Goal: Use online tool/utility: Use online tool/utility

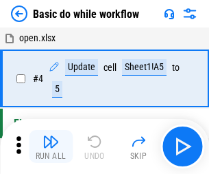
click at [51, 146] on img "button" at bounding box center [51, 141] width 16 height 16
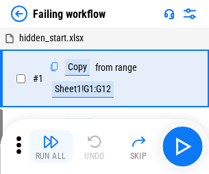
click at [51, 146] on img "button" at bounding box center [51, 141] width 16 height 16
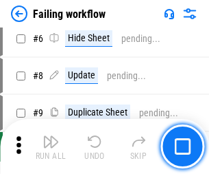
scroll to position [291, 0]
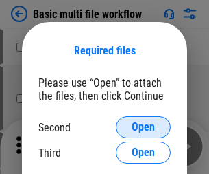
click at [143, 127] on span "Open" at bounding box center [143, 126] width 23 height 11
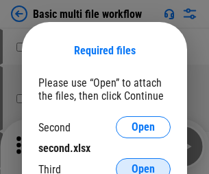
click at [143, 163] on span "Open" at bounding box center [143, 168] width 23 height 11
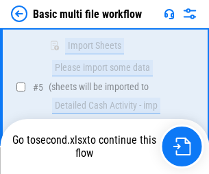
scroll to position [379, 0]
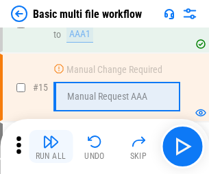
click at [51, 146] on img "button" at bounding box center [51, 141] width 16 height 16
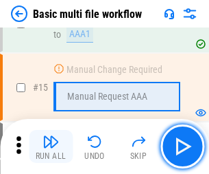
scroll to position [914, 0]
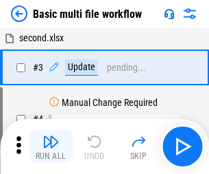
click at [51, 146] on img "button" at bounding box center [51, 141] width 16 height 16
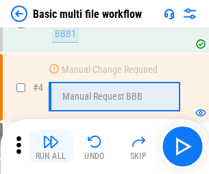
click at [51, 146] on img "button" at bounding box center [51, 141] width 16 height 16
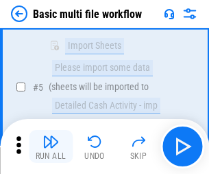
click at [51, 146] on img "button" at bounding box center [51, 141] width 16 height 16
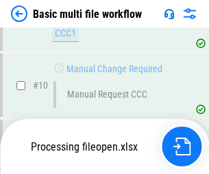
scroll to position [643, 0]
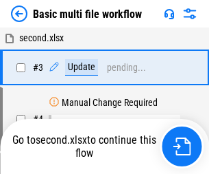
scroll to position [56, 0]
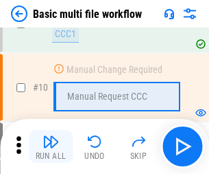
click at [51, 146] on img "button" at bounding box center [51, 141] width 16 height 16
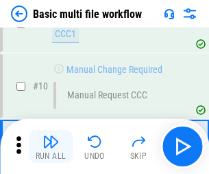
click at [51, 146] on img "button" at bounding box center [51, 141] width 16 height 16
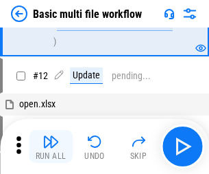
scroll to position [643, 0]
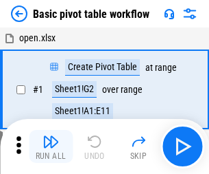
click at [51, 146] on img "button" at bounding box center [51, 141] width 16 height 16
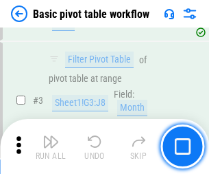
scroll to position [329, 0]
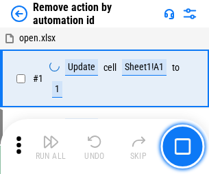
scroll to position [51, 0]
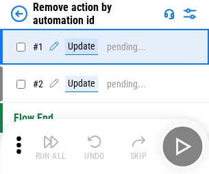
click at [51, 146] on img "button" at bounding box center [51, 141] width 16 height 16
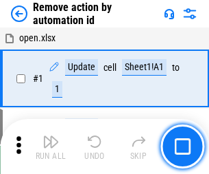
scroll to position [51, 0]
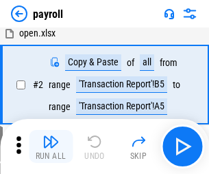
click at [51, 146] on img "button" at bounding box center [51, 141] width 16 height 16
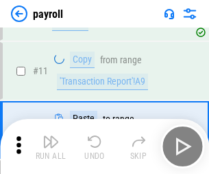
scroll to position [100, 0]
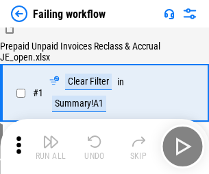
click at [51, 146] on img "button" at bounding box center [51, 141] width 16 height 16
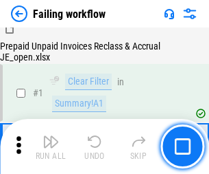
scroll to position [222, 0]
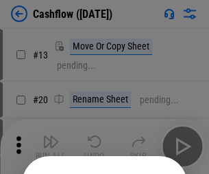
scroll to position [134, 0]
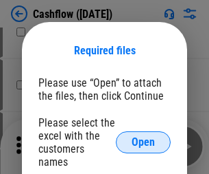
click at [143, 137] on span "Open" at bounding box center [143, 142] width 23 height 11
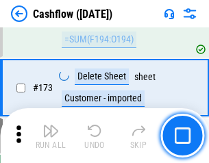
scroll to position [1453, 0]
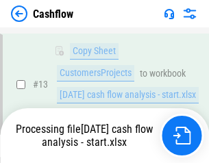
scroll to position [206, 0]
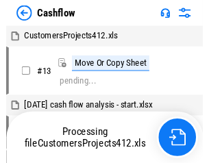
scroll to position [16, 0]
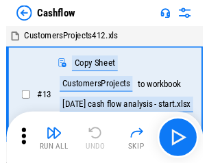
scroll to position [16, 0]
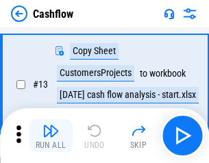
click at [51, 136] on img "button" at bounding box center [51, 131] width 16 height 16
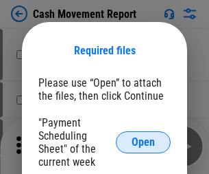
click at [143, 142] on span "Open" at bounding box center [143, 142] width 23 height 11
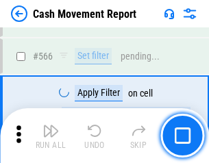
scroll to position [6291, 0]
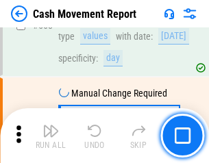
click at [51, 136] on img "button" at bounding box center [51, 131] width 16 height 16
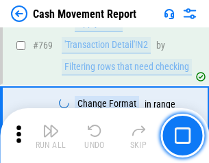
scroll to position [7627, 0]
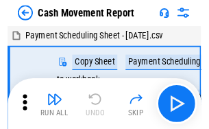
scroll to position [25, 0]
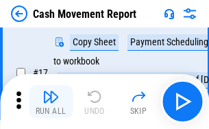
click at [51, 102] on img "button" at bounding box center [51, 97] width 16 height 16
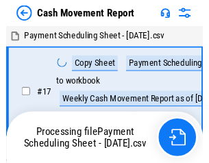
scroll to position [8, 0]
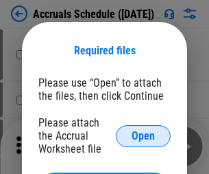
click at [143, 135] on span "Open" at bounding box center [143, 135] width 23 height 11
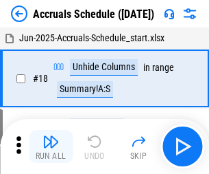
click at [51, 146] on img "button" at bounding box center [51, 141] width 16 height 16
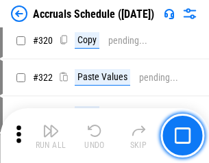
scroll to position [2553, 0]
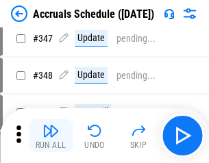
click at [51, 136] on img "button" at bounding box center [51, 131] width 16 height 16
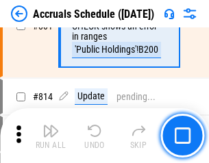
scroll to position [6057, 0]
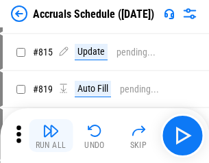
click at [51, 136] on img "button" at bounding box center [51, 131] width 16 height 16
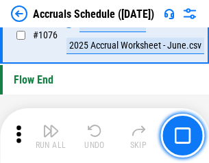
scroll to position [8221, 0]
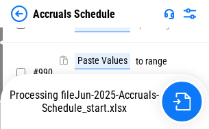
scroll to position [6788, 0]
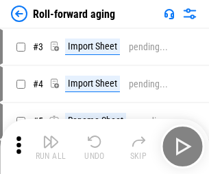
click at [51, 136] on img "button" at bounding box center [51, 141] width 16 height 16
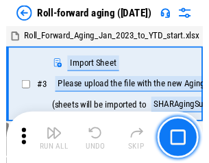
scroll to position [2, 0]
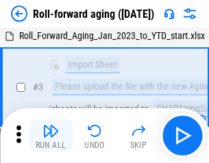
click at [51, 136] on img "button" at bounding box center [51, 131] width 16 height 16
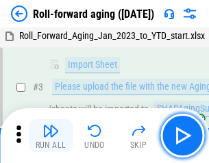
scroll to position [89, 0]
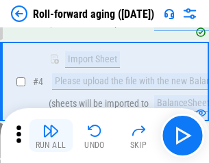
click at [51, 136] on img "button" at bounding box center [51, 131] width 16 height 16
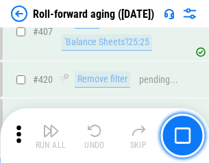
scroll to position [4760, 0]
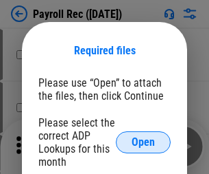
click at [143, 142] on span "Open" at bounding box center [143, 142] width 23 height 11
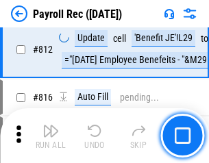
scroll to position [8721, 0]
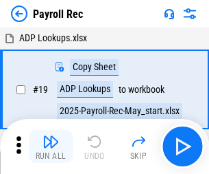
click at [51, 146] on img "button" at bounding box center [51, 141] width 16 height 16
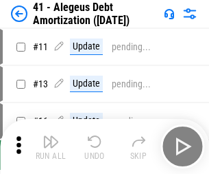
click at [51, 146] on img "button" at bounding box center [51, 141] width 16 height 16
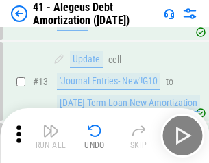
scroll to position [170, 0]
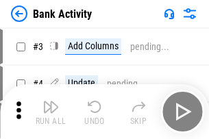
click at [51, 112] on img "button" at bounding box center [51, 107] width 16 height 16
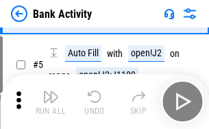
scroll to position [73, 0]
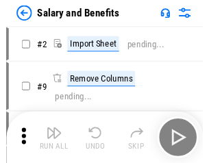
scroll to position [19, 0]
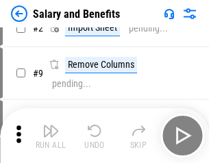
click at [51, 136] on img "button" at bounding box center [51, 131] width 16 height 16
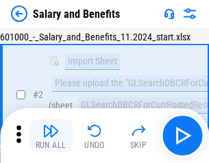
click at [51, 136] on img "button" at bounding box center [51, 131] width 16 height 16
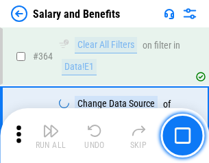
scroll to position [6464, 0]
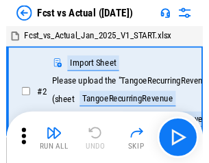
scroll to position [18, 0]
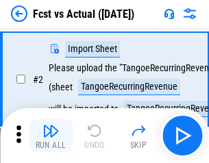
click at [51, 136] on img "button" at bounding box center [51, 131] width 16 height 16
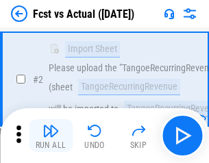
click at [51, 136] on img "button" at bounding box center [51, 131] width 16 height 16
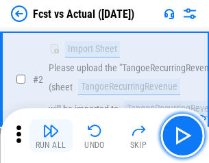
scroll to position [128, 0]
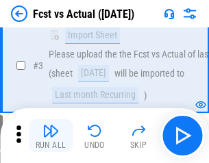
click at [51, 136] on img "button" at bounding box center [51, 131] width 16 height 16
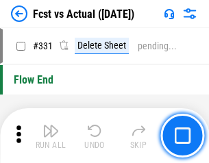
scroll to position [6570, 0]
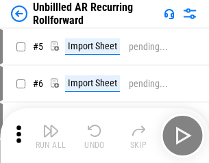
scroll to position [30, 0]
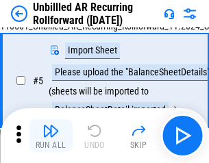
click at [51, 136] on img "button" at bounding box center [51, 131] width 16 height 16
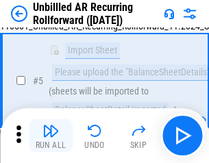
click at [51, 136] on img "button" at bounding box center [51, 131] width 16 height 16
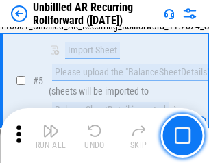
scroll to position [129, 0]
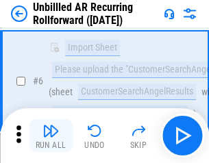
click at [51, 136] on img "button" at bounding box center [51, 131] width 16 height 16
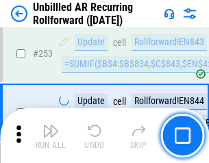
scroll to position [4662, 0]
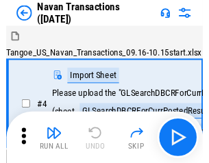
scroll to position [22, 0]
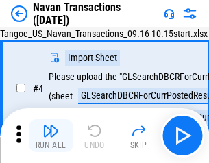
click at [51, 136] on img "button" at bounding box center [51, 131] width 16 height 16
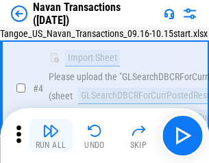
click at [51, 136] on img "button" at bounding box center [51, 131] width 16 height 16
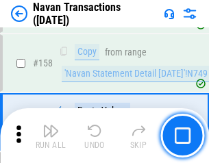
scroll to position [4450, 0]
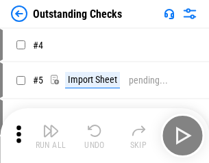
click at [51, 136] on img "button" at bounding box center [51, 131] width 16 height 16
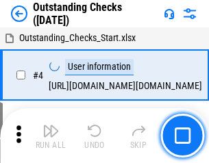
scroll to position [58, 0]
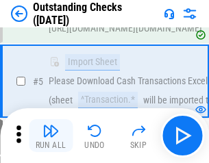
click at [51, 136] on img "button" at bounding box center [51, 131] width 16 height 16
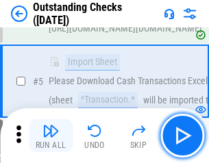
scroll to position [143, 0]
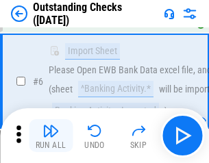
click at [51, 136] on img "button" at bounding box center [51, 131] width 16 height 16
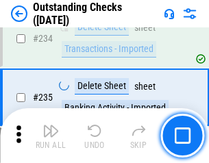
scroll to position [4168, 0]
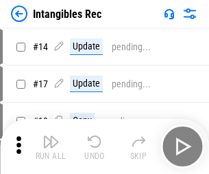
click at [51, 146] on img "button" at bounding box center [51, 141] width 16 height 16
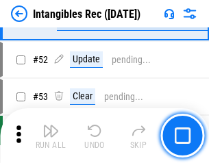
scroll to position [535, 0]
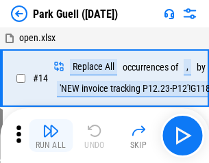
click at [51, 136] on img "button" at bounding box center [51, 131] width 16 height 16
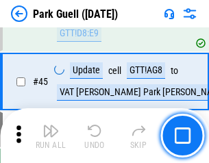
scroll to position [1717, 0]
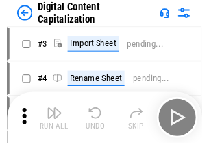
scroll to position [40, 0]
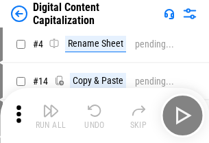
click at [51, 115] on img "button" at bounding box center [51, 110] width 16 height 16
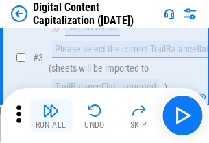
click at [51, 115] on img "button" at bounding box center [51, 110] width 16 height 16
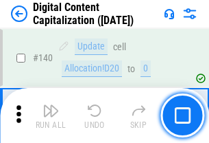
scroll to position [1456, 0]
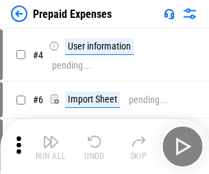
click at [51, 136] on img "button" at bounding box center [51, 141] width 16 height 16
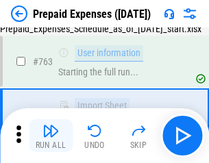
click at [51, 136] on img "button" at bounding box center [51, 131] width 16 height 16
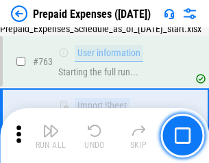
scroll to position [3885, 0]
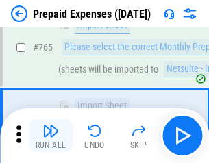
click at [51, 136] on img "button" at bounding box center [51, 131] width 16 height 16
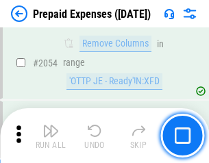
scroll to position [14348, 0]
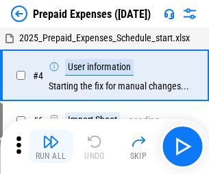
click at [51, 146] on img "button" at bounding box center [51, 141] width 16 height 16
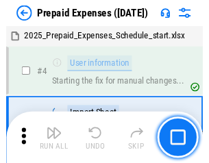
scroll to position [60, 0]
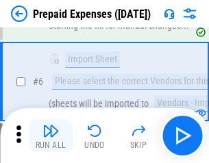
click at [51, 136] on img "button" at bounding box center [51, 131] width 16 height 16
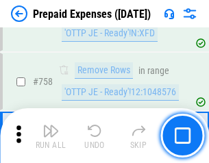
scroll to position [4891, 0]
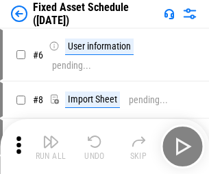
click at [51, 146] on img "button" at bounding box center [51, 141] width 16 height 16
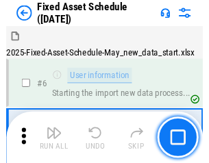
scroll to position [74, 0]
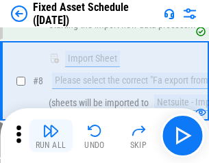
click at [51, 136] on img "button" at bounding box center [51, 131] width 16 height 16
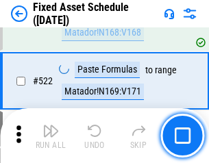
scroll to position [4771, 0]
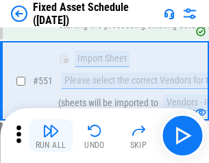
click at [51, 136] on img "button" at bounding box center [51, 131] width 16 height 16
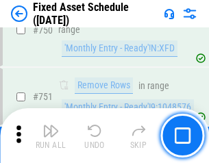
scroll to position [6692, 0]
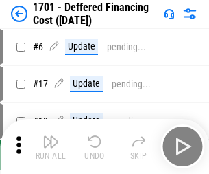
click at [51, 146] on img "button" at bounding box center [51, 141] width 16 height 16
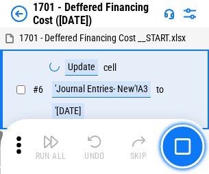
scroll to position [165, 0]
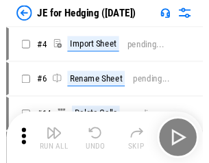
scroll to position [2, 0]
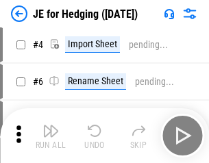
click at [51, 136] on img "button" at bounding box center [51, 131] width 16 height 16
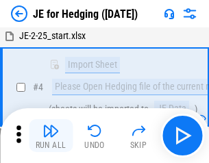
click at [51, 136] on img "button" at bounding box center [51, 131] width 16 height 16
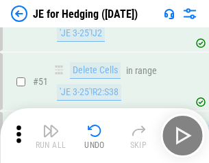
scroll to position [889, 0]
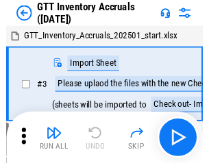
scroll to position [2, 0]
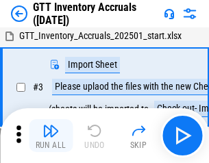
click at [51, 136] on img "button" at bounding box center [51, 131] width 16 height 16
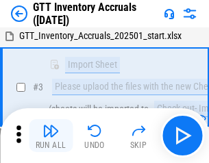
click at [51, 136] on img "button" at bounding box center [51, 131] width 16 height 16
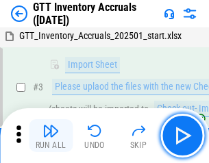
scroll to position [89, 0]
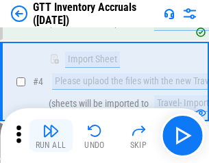
click at [51, 136] on img "button" at bounding box center [51, 131] width 16 height 16
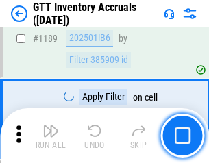
scroll to position [11208, 0]
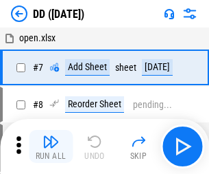
click at [51, 146] on img "button" at bounding box center [51, 141] width 16 height 16
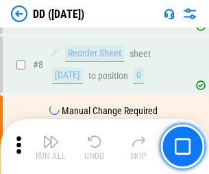
scroll to position [132, 0]
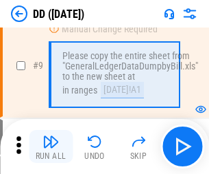
click at [51, 146] on img "button" at bounding box center [51, 141] width 16 height 16
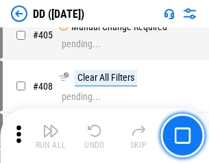
scroll to position [6141, 0]
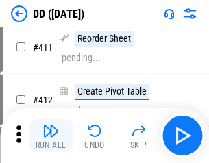
click at [51, 136] on img "button" at bounding box center [51, 131] width 16 height 16
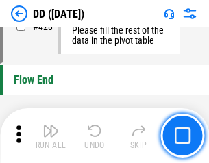
scroll to position [6570, 0]
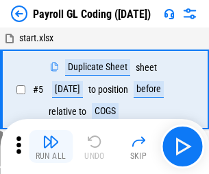
click at [51, 146] on img "button" at bounding box center [51, 141] width 16 height 16
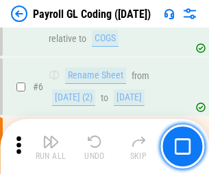
scroll to position [165, 0]
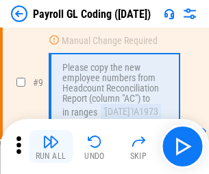
click at [51, 146] on img "button" at bounding box center [51, 141] width 16 height 16
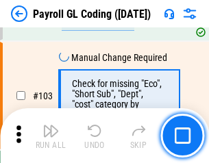
scroll to position [3220, 0]
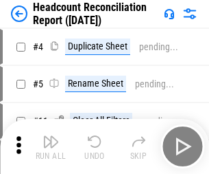
click at [51, 146] on img "button" at bounding box center [51, 141] width 16 height 16
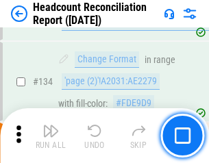
scroll to position [1650, 0]
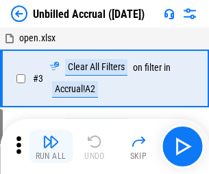
click at [51, 146] on img "button" at bounding box center [51, 141] width 16 height 16
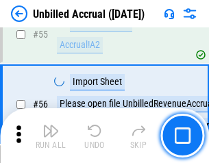
scroll to position [1433, 0]
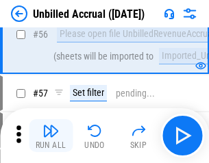
click at [51, 136] on img "button" at bounding box center [51, 131] width 16 height 16
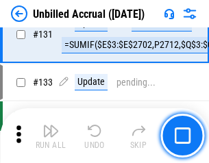
scroll to position [4088, 0]
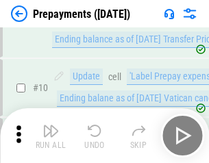
scroll to position [86, 0]
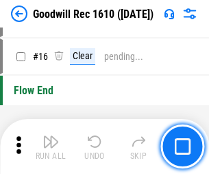
scroll to position [235, 0]
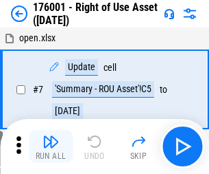
click at [51, 146] on img "button" at bounding box center [51, 141] width 16 height 16
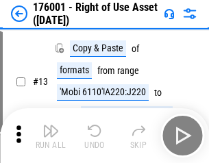
scroll to position [89, 0]
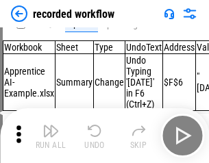
click at [51, 136] on img "button" at bounding box center [51, 131] width 16 height 16
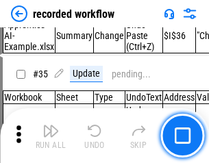
scroll to position [4290, 0]
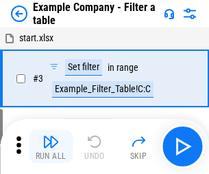
click at [51, 146] on img "button" at bounding box center [51, 141] width 16 height 16
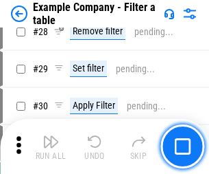
scroll to position [1256, 0]
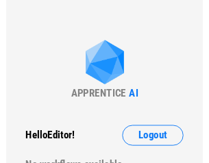
scroll to position [21, 0]
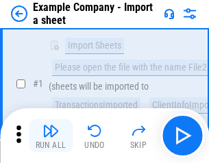
click at [51, 136] on img "button" at bounding box center [51, 131] width 16 height 16
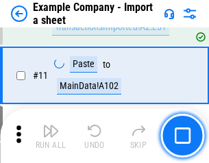
scroll to position [303, 0]
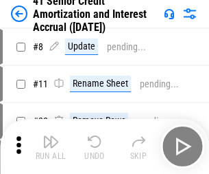
click at [51, 136] on img "button" at bounding box center [51, 141] width 16 height 16
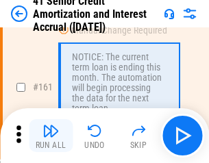
click at [51, 136] on img "button" at bounding box center [51, 131] width 16 height 16
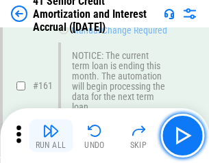
scroll to position [1468, 0]
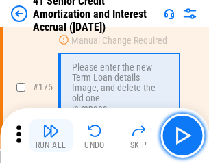
click at [51, 136] on img "button" at bounding box center [51, 131] width 16 height 16
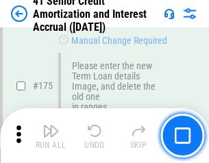
scroll to position [1607, 0]
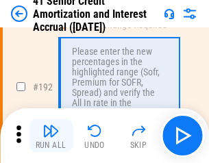
click at [51, 136] on img "button" at bounding box center [51, 131] width 16 height 16
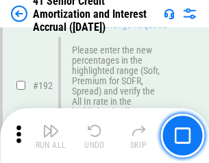
scroll to position [1752, 0]
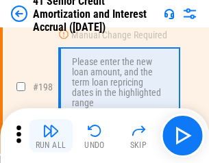
click at [51, 136] on img "button" at bounding box center [51, 131] width 16 height 16
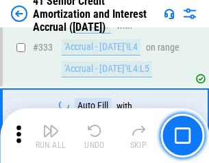
scroll to position [3506, 0]
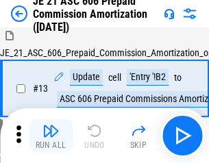
click at [51, 136] on img "button" at bounding box center [51, 131] width 16 height 16
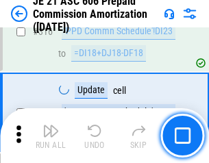
scroll to position [2563, 0]
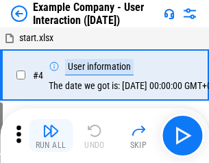
click at [51, 136] on img "button" at bounding box center [51, 131] width 16 height 16
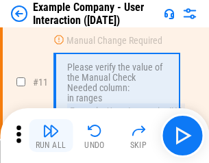
click at [51, 136] on img "button" at bounding box center [51, 131] width 16 height 16
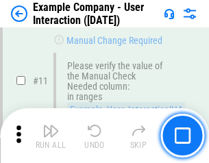
scroll to position [297, 0]
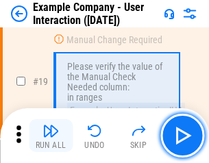
click at [51, 136] on img "button" at bounding box center [51, 131] width 16 height 16
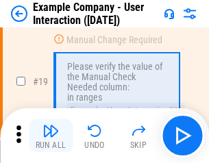
click at [51, 136] on img "button" at bounding box center [51, 131] width 16 height 16
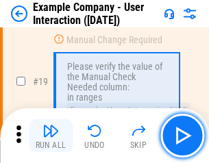
click at [51, 136] on img "button" at bounding box center [51, 131] width 16 height 16
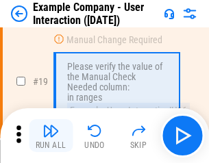
click at [51, 136] on img "button" at bounding box center [51, 131] width 16 height 16
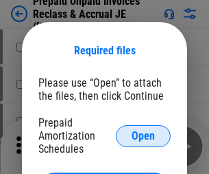
click at [143, 135] on span "Open" at bounding box center [143, 135] width 23 height 11
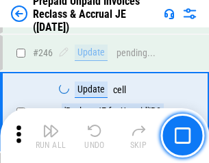
scroll to position [1853, 0]
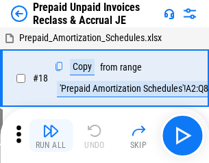
click at [51, 136] on img "button" at bounding box center [51, 131] width 16 height 16
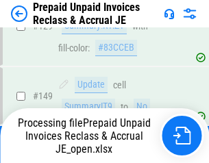
scroll to position [1054, 0]
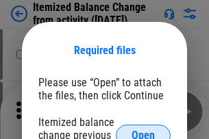
click at [143, 130] on span "Open" at bounding box center [143, 135] width 23 height 11
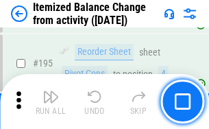
scroll to position [2642, 0]
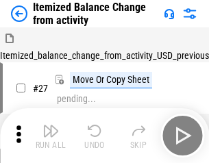
scroll to position [21, 0]
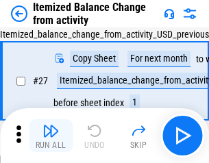
click at [51, 136] on img "button" at bounding box center [51, 131] width 16 height 16
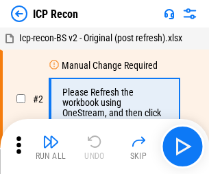
scroll to position [6, 0]
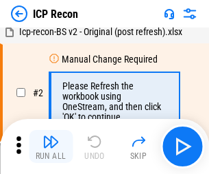
click at [51, 146] on img "button" at bounding box center [51, 141] width 16 height 16
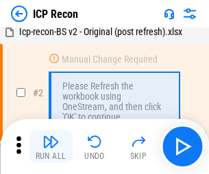
click at [51, 146] on img "button" at bounding box center [51, 141] width 16 height 16
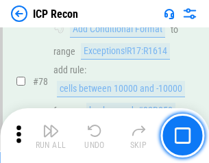
scroll to position [1345, 0]
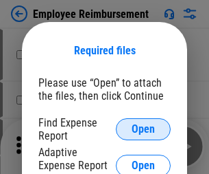
click at [143, 129] on span "Open" at bounding box center [143, 129] width 23 height 11
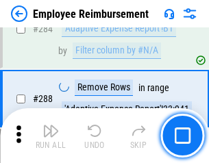
scroll to position [3731, 0]
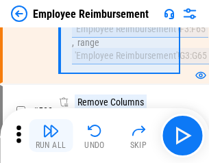
click at [51, 136] on img "button" at bounding box center [51, 131] width 16 height 16
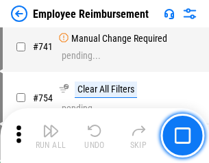
scroll to position [9630, 0]
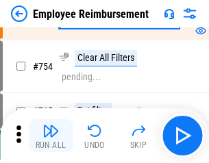
click at [51, 136] on img "button" at bounding box center [51, 131] width 16 height 16
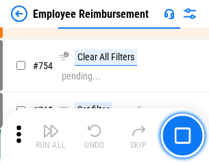
click at [51, 136] on img "button" at bounding box center [51, 131] width 16 height 16
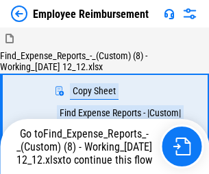
scroll to position [47, 0]
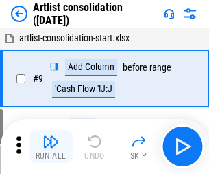
click at [51, 146] on img "button" at bounding box center [51, 141] width 16 height 16
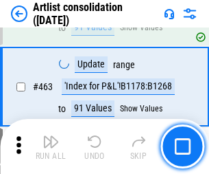
scroll to position [6010, 0]
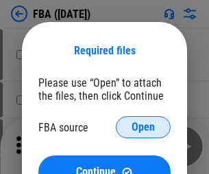
click at [143, 127] on span "Open" at bounding box center [143, 126] width 23 height 11
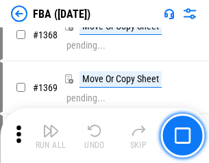
scroll to position [14741, 0]
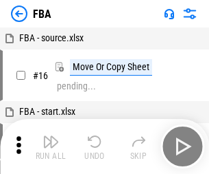
scroll to position [14, 0]
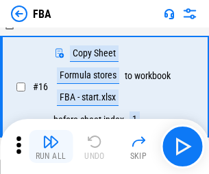
click at [51, 146] on img "button" at bounding box center [51, 141] width 16 height 16
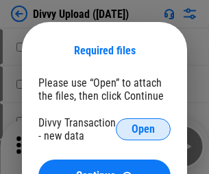
click at [143, 129] on span "Open" at bounding box center [143, 129] width 23 height 11
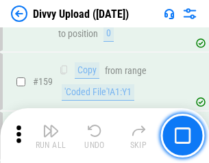
scroll to position [1421, 0]
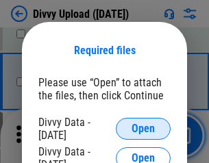
click at [143, 129] on span "Open" at bounding box center [143, 129] width 23 height 11
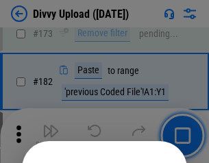
scroll to position [1541, 0]
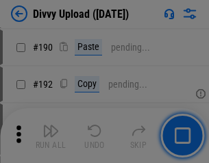
scroll to position [1732, 0]
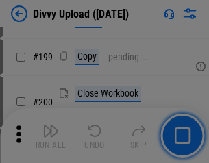
scroll to position [1996, 0]
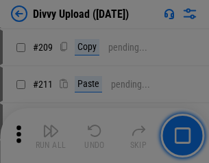
scroll to position [2331, 0]
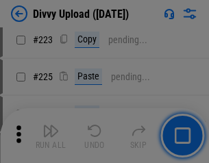
scroll to position [2739, 0]
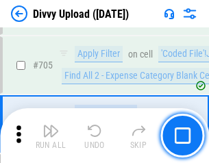
scroll to position [9390, 0]
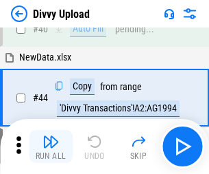
click at [51, 146] on img "button" at bounding box center [51, 141] width 16 height 16
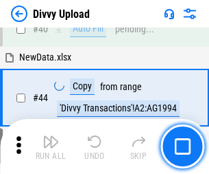
scroll to position [151, 0]
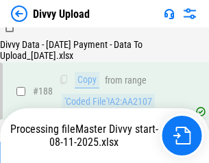
scroll to position [1616, 0]
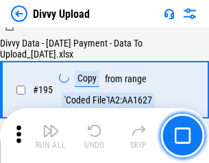
scroll to position [1918, 0]
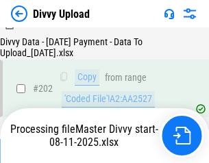
scroll to position [2221, 0]
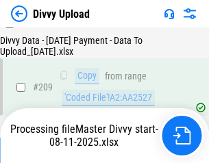
scroll to position [2524, 0]
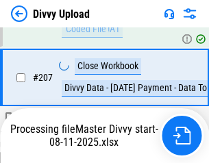
scroll to position [2444, 0]
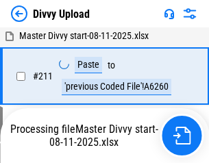
scroll to position [2747, 0]
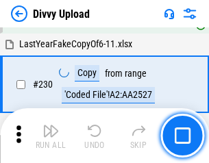
scroll to position [3406, 0]
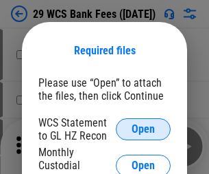
click at [143, 129] on span "Open" at bounding box center [143, 129] width 23 height 11
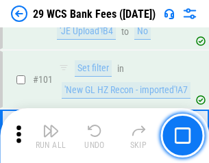
scroll to position [1338, 0]
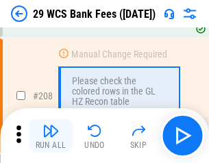
click at [51, 136] on img "button" at bounding box center [51, 131] width 16 height 16
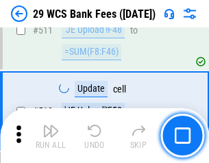
scroll to position [6906, 0]
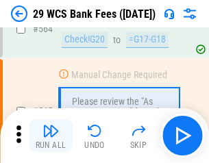
click at [51, 136] on img "button" at bounding box center [51, 131] width 16 height 16
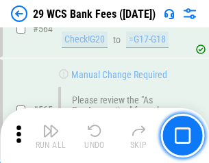
scroll to position [7423, 0]
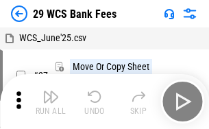
scroll to position [25, 0]
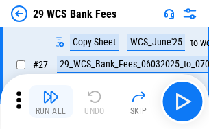
click at [51, 102] on img "button" at bounding box center [51, 97] width 16 height 16
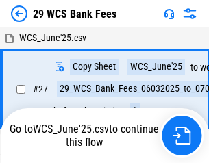
scroll to position [8, 0]
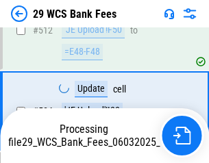
scroll to position [7176, 0]
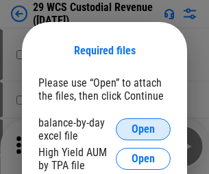
click at [143, 129] on span "Open" at bounding box center [143, 129] width 23 height 11
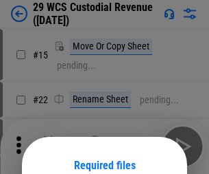
scroll to position [115, 0]
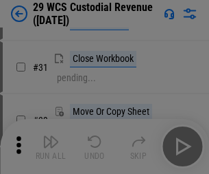
scroll to position [294, 0]
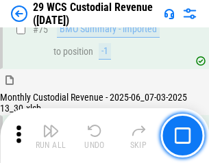
scroll to position [1434, 0]
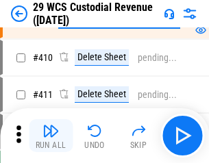
click at [51, 136] on img "button" at bounding box center [51, 131] width 16 height 16
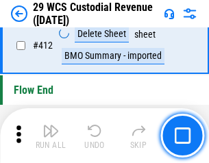
scroll to position [6555, 0]
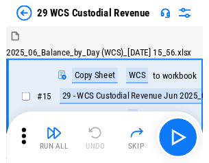
scroll to position [33, 0]
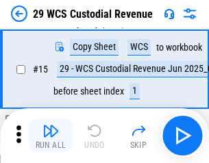
click at [51, 136] on img "button" at bounding box center [51, 131] width 16 height 16
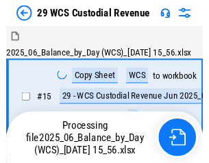
scroll to position [33, 0]
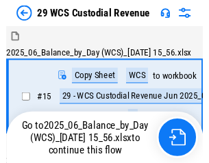
scroll to position [25, 0]
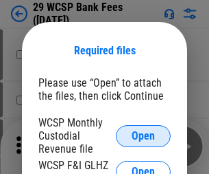
click at [143, 135] on span "Open" at bounding box center [143, 135] width 23 height 11
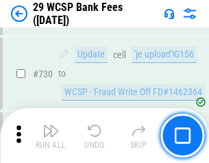
scroll to position [6917, 0]
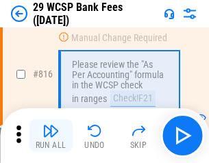
click at [51, 136] on img "button" at bounding box center [51, 131] width 16 height 16
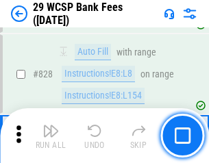
scroll to position [8537, 0]
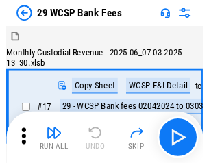
scroll to position [33, 0]
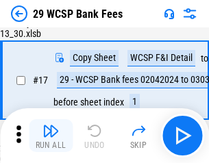
click at [51, 136] on img "button" at bounding box center [51, 131] width 16 height 16
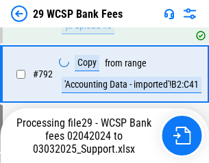
scroll to position [8193, 0]
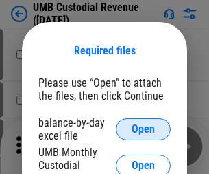
click at [143, 129] on span "Open" at bounding box center [143, 129] width 23 height 11
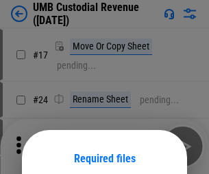
scroll to position [108, 0]
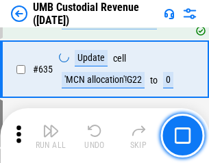
scroll to position [7183, 0]
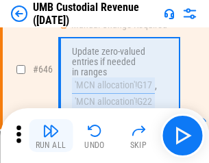
click at [51, 136] on img "button" at bounding box center [51, 131] width 16 height 16
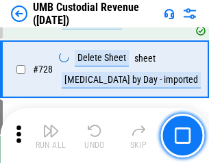
scroll to position [8467, 0]
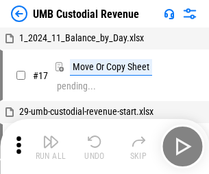
scroll to position [10, 0]
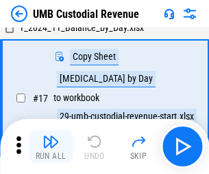
click at [51, 146] on img "button" at bounding box center [51, 141] width 16 height 16
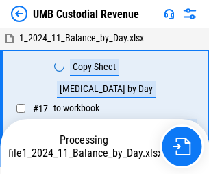
scroll to position [10, 0]
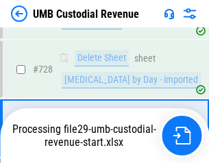
scroll to position [8436, 0]
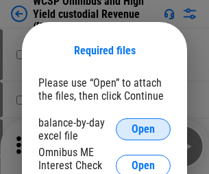
click at [143, 129] on span "Open" at bounding box center [143, 129] width 23 height 11
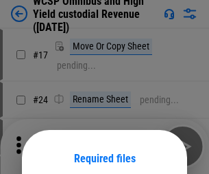
scroll to position [108, 0]
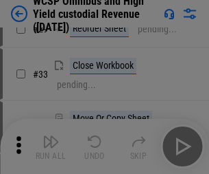
scroll to position [314, 0]
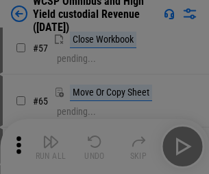
scroll to position [598, 0]
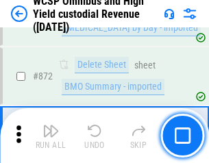
scroll to position [11617, 0]
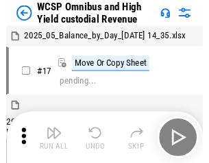
scroll to position [8, 0]
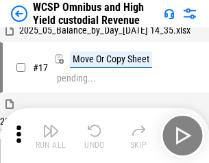
click at [51, 136] on img "button" at bounding box center [51, 131] width 16 height 16
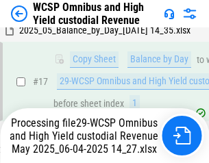
scroll to position [216, 0]
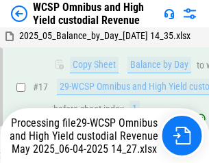
scroll to position [286, 0]
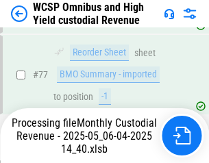
scroll to position [1338, 0]
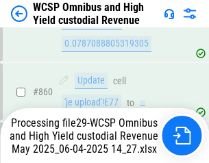
scroll to position [11585, 0]
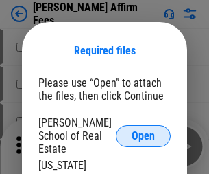
click at [143, 130] on span "Open" at bounding box center [143, 135] width 23 height 11
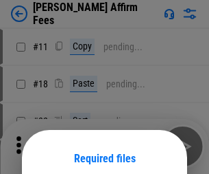
scroll to position [108, 0]
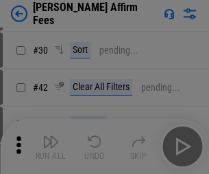
scroll to position [279, 0]
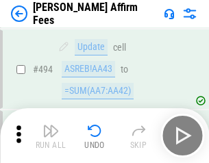
scroll to position [3732, 0]
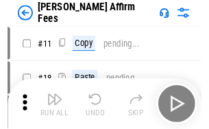
scroll to position [14, 0]
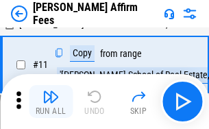
click at [51, 102] on img "button" at bounding box center [51, 97] width 16 height 16
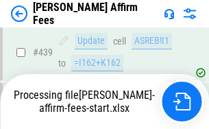
scroll to position [3600, 0]
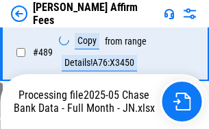
scroll to position [3620, 0]
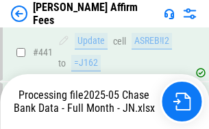
scroll to position [3552, 0]
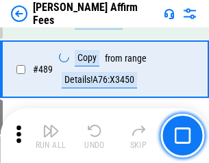
scroll to position [3583, 0]
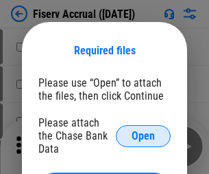
click at [143, 130] on span "Open" at bounding box center [143, 135] width 23 height 11
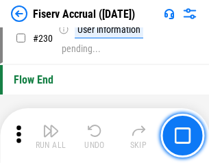
scroll to position [4349, 0]
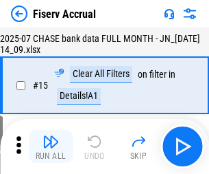
click at [51, 146] on img "button" at bounding box center [51, 141] width 16 height 16
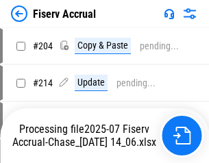
scroll to position [3883, 0]
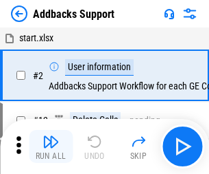
click at [51, 136] on img "button" at bounding box center [51, 141] width 16 height 16
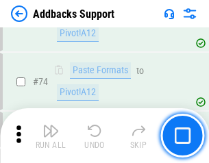
scroll to position [999, 0]
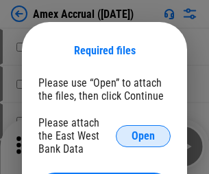
click at [143, 135] on span "Open" at bounding box center [143, 135] width 23 height 11
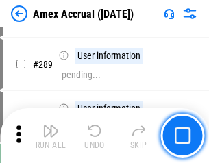
scroll to position [3758, 0]
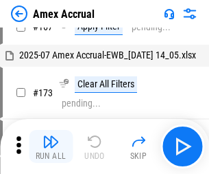
click at [51, 146] on img "button" at bounding box center [51, 141] width 16 height 16
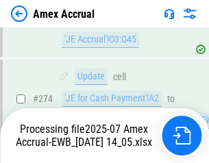
scroll to position [4091, 0]
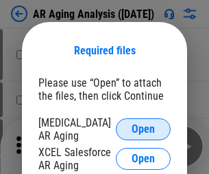
click at [143, 127] on span "Open" at bounding box center [143, 129] width 23 height 11
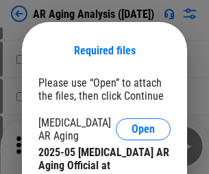
scroll to position [413, 0]
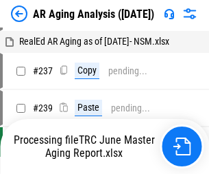
scroll to position [14, 0]
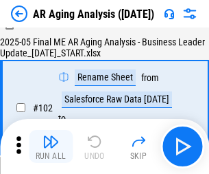
click at [51, 146] on img "button" at bounding box center [51, 141] width 16 height 16
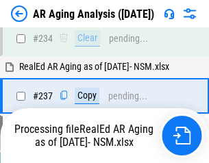
scroll to position [2128, 0]
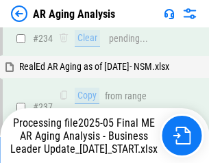
scroll to position [2112, 0]
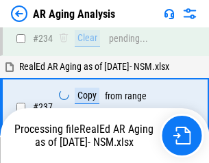
scroll to position [2169, 0]
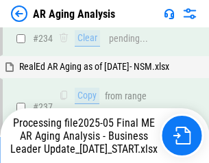
scroll to position [2112, 0]
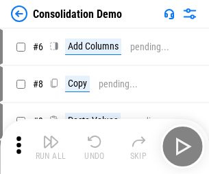
click at [51, 146] on img "button" at bounding box center [51, 141] width 16 height 16
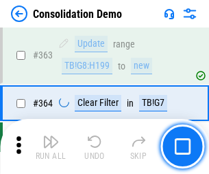
scroll to position [4600, 0]
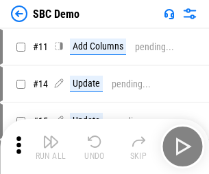
click at [51, 146] on img "button" at bounding box center [51, 141] width 16 height 16
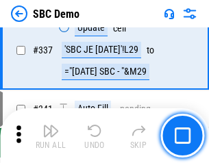
scroll to position [3611, 0]
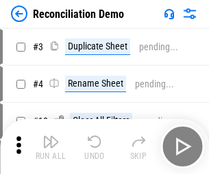
click at [51, 146] on img "button" at bounding box center [51, 141] width 16 height 16
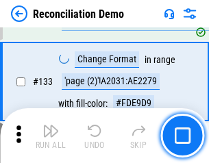
scroll to position [1630, 0]
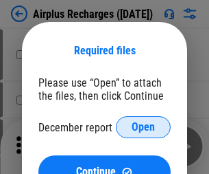
click at [143, 127] on span "Open" at bounding box center [143, 126] width 23 height 11
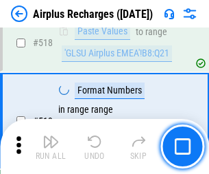
scroll to position [5907, 0]
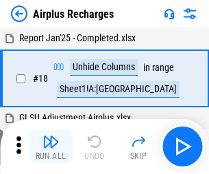
click at [51, 146] on img "button" at bounding box center [51, 141] width 16 height 16
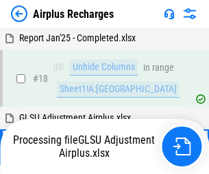
scroll to position [60, 0]
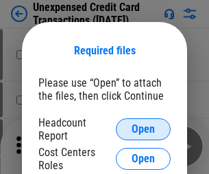
click at [143, 129] on span "Open" at bounding box center [143, 129] width 23 height 11
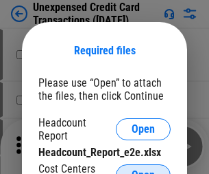
click at [143, 170] on span "Open" at bounding box center [143, 175] width 23 height 11
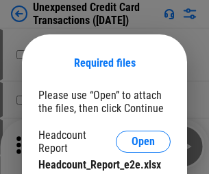
scroll to position [12, 0]
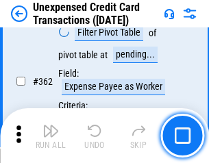
scroll to position [3530, 0]
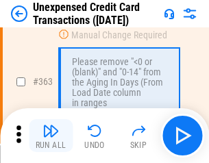
click at [51, 136] on img "button" at bounding box center [51, 131] width 16 height 16
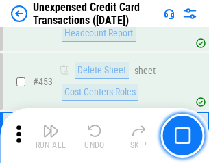
scroll to position [4681, 0]
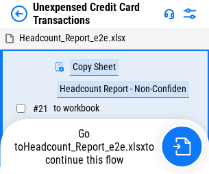
scroll to position [21, 0]
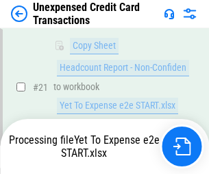
scroll to position [223, 0]
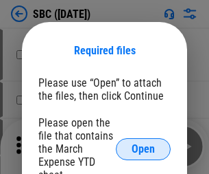
click at [143, 148] on span "Open" at bounding box center [143, 148] width 23 height 11
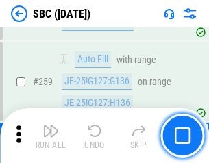
scroll to position [2682, 0]
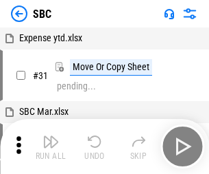
scroll to position [14, 0]
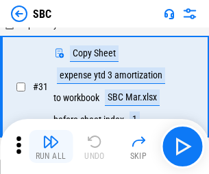
click at [51, 146] on img "button" at bounding box center [51, 141] width 16 height 16
